Goal: Complete application form

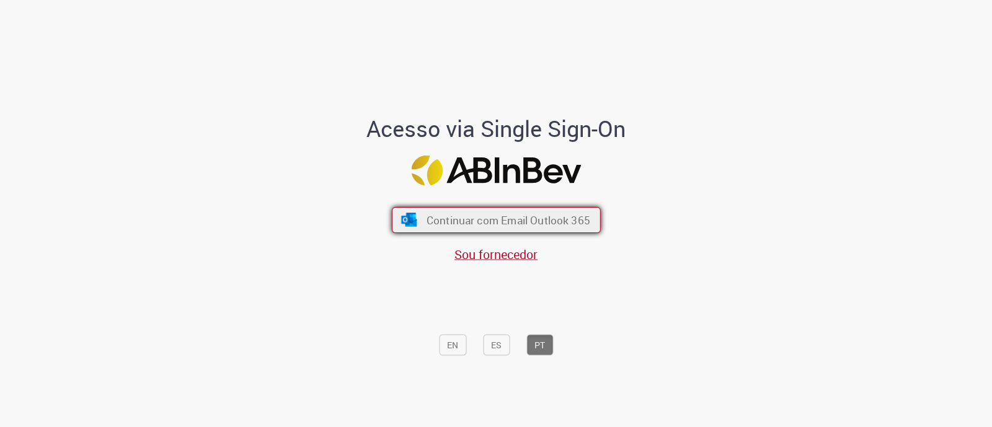
click at [554, 218] on span "Continuar com Email Outlook 365" at bounding box center [508, 220] width 164 height 14
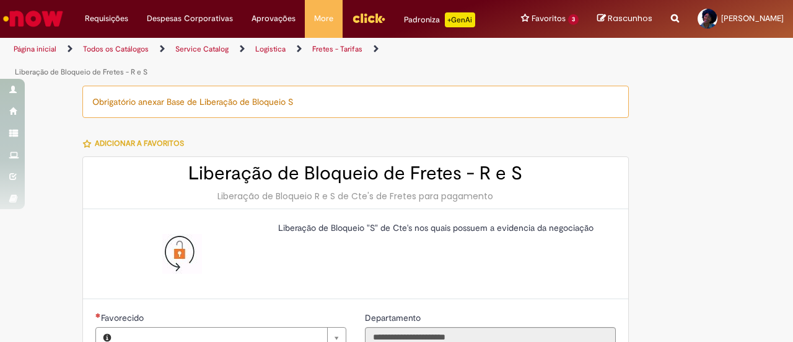
type input "**********"
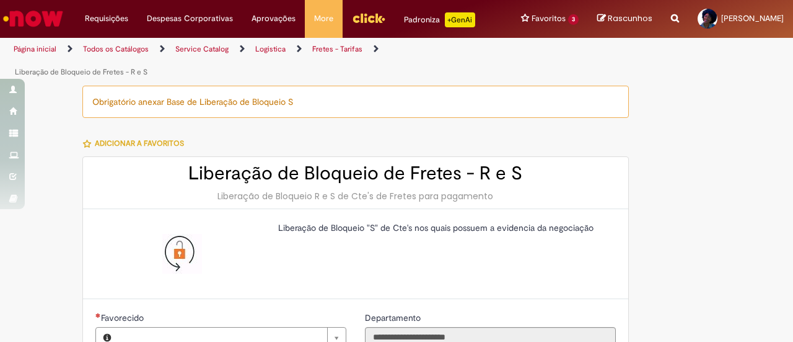
type input "**********"
